Goal: Information Seeking & Learning: Learn about a topic

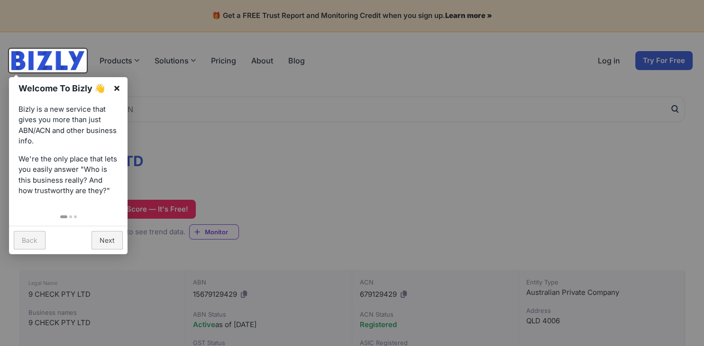
click at [122, 84] on link "×" at bounding box center [116, 87] width 21 height 21
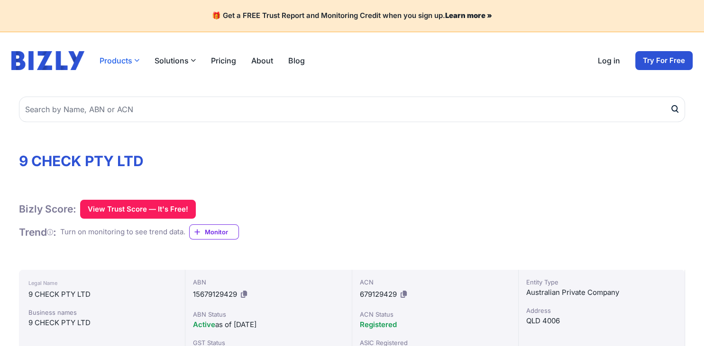
click at [134, 62] on icon "button" at bounding box center [136, 60] width 5 height 5
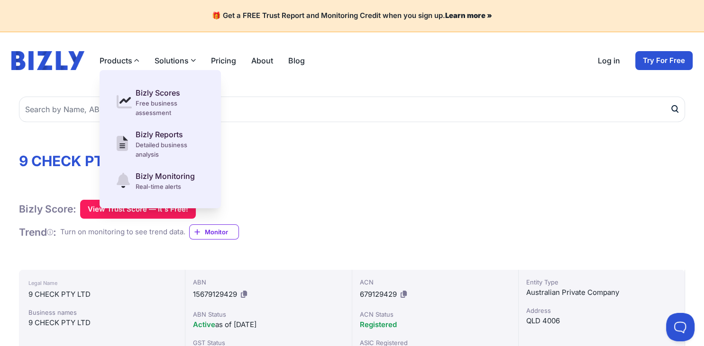
click at [192, 60] on icon "button" at bounding box center [192, 60] width 5 height 5
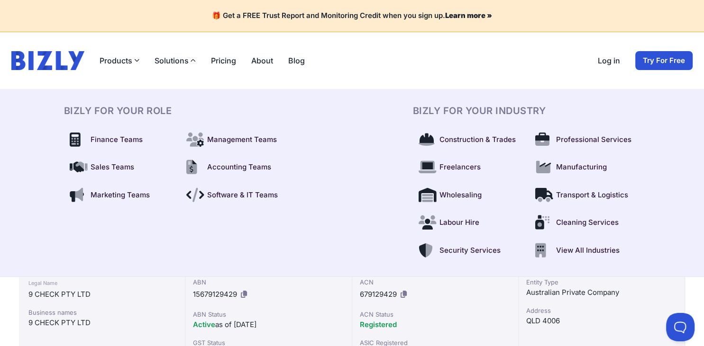
click at [226, 59] on link "Pricing" at bounding box center [223, 60] width 25 height 11
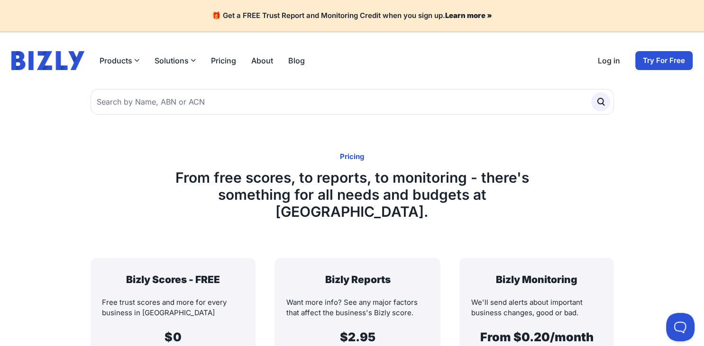
click at [181, 56] on button "Solutions" at bounding box center [174, 60] width 41 height 11
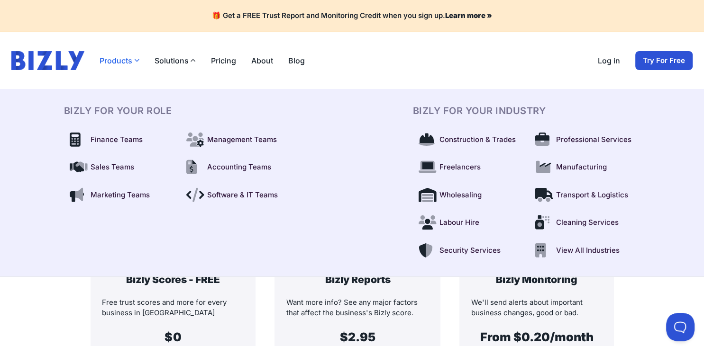
click at [128, 59] on button "Products" at bounding box center [120, 60] width 40 height 11
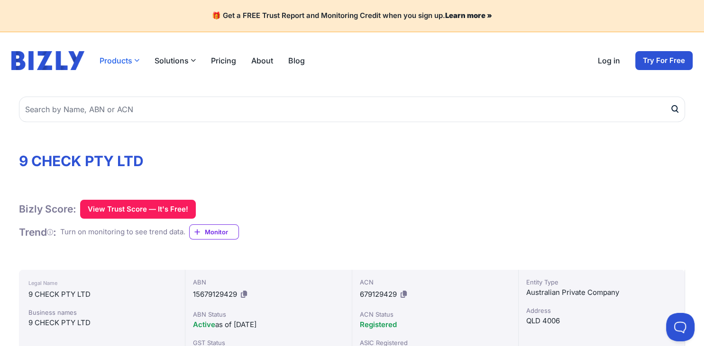
click at [133, 58] on button "Products" at bounding box center [120, 60] width 40 height 11
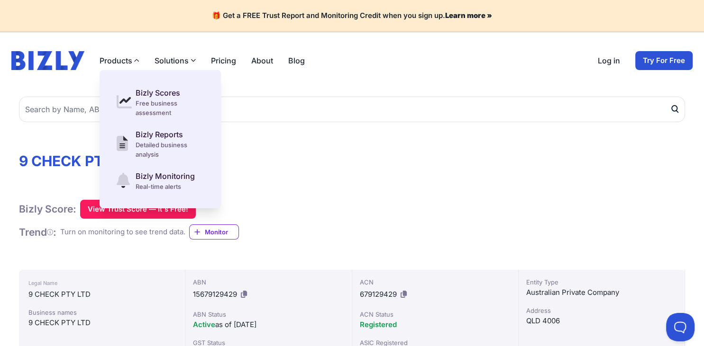
click at [190, 60] on icon "button" at bounding box center [192, 60] width 5 height 5
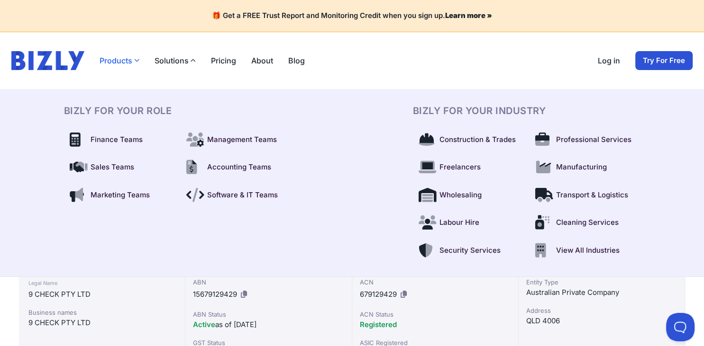
click at [138, 64] on button "Products" at bounding box center [120, 60] width 40 height 11
